Goal: Find specific page/section

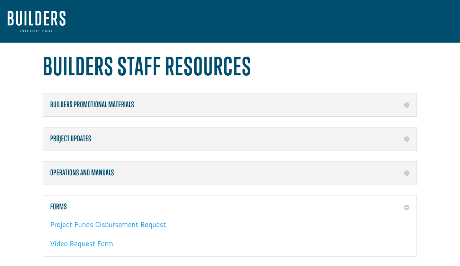
click at [42, 21] on img at bounding box center [37, 21] width 58 height 21
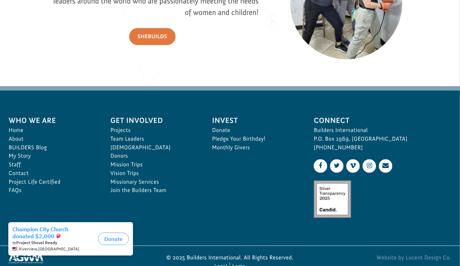
scroll to position [1015, 0]
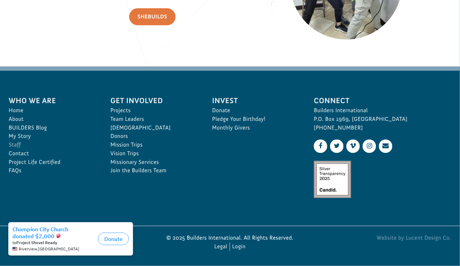
click at [15, 143] on link "Staff" at bounding box center [52, 144] width 87 height 9
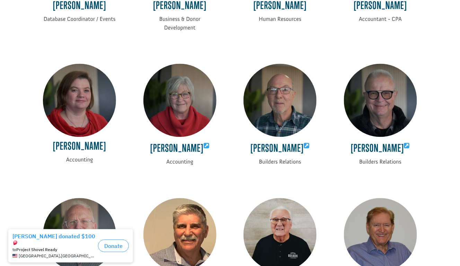
scroll to position [1144, 0]
